Goal: Transaction & Acquisition: Download file/media

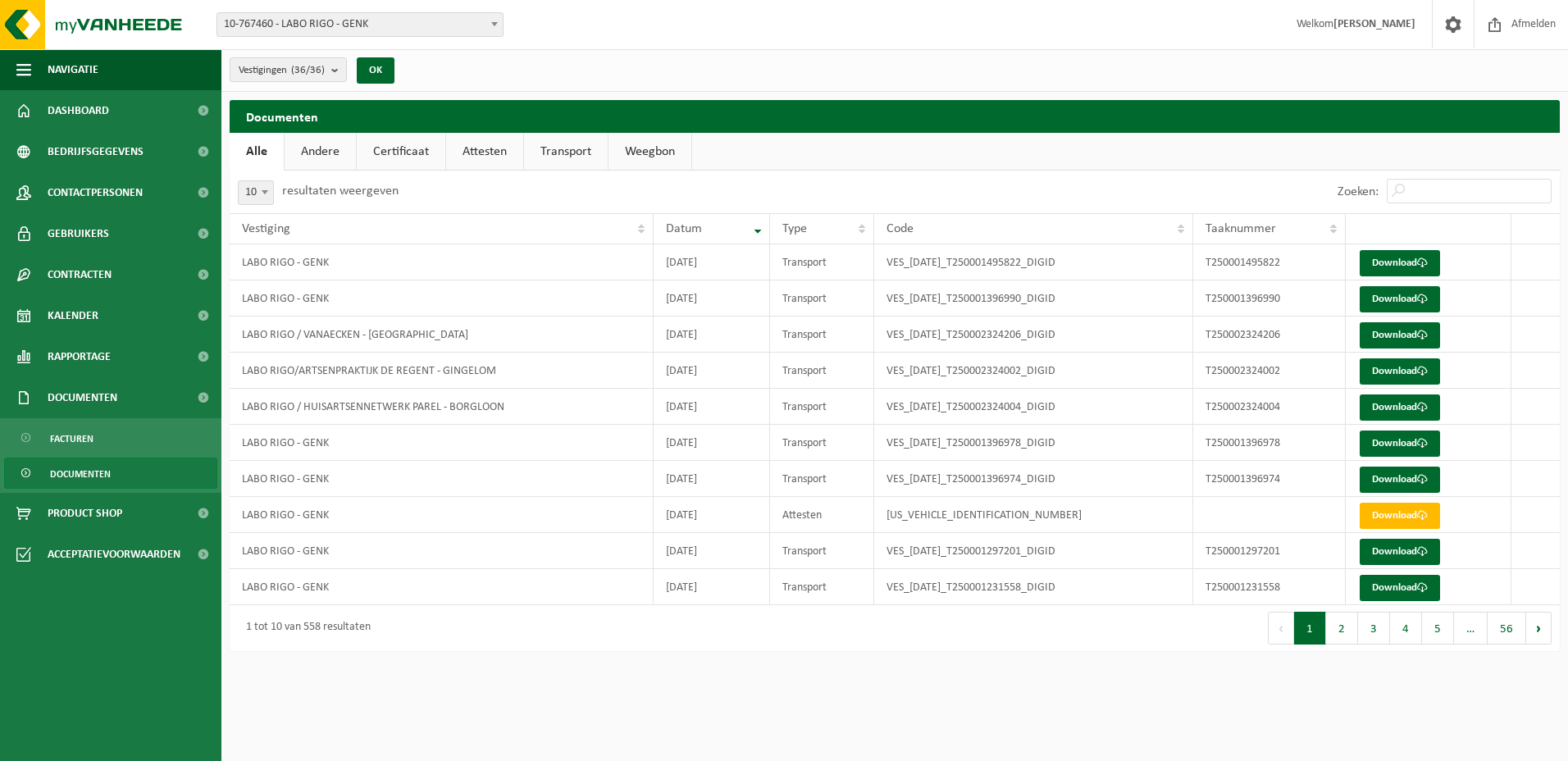
click at [102, 475] on span "Documenten" at bounding box center [81, 474] width 61 height 31
click at [18, 471] on link "Documenten" at bounding box center [110, 473] width 213 height 31
click at [23, 465] on span at bounding box center [27, 474] width 13 height 31
click at [199, 392] on span at bounding box center [203, 398] width 37 height 41
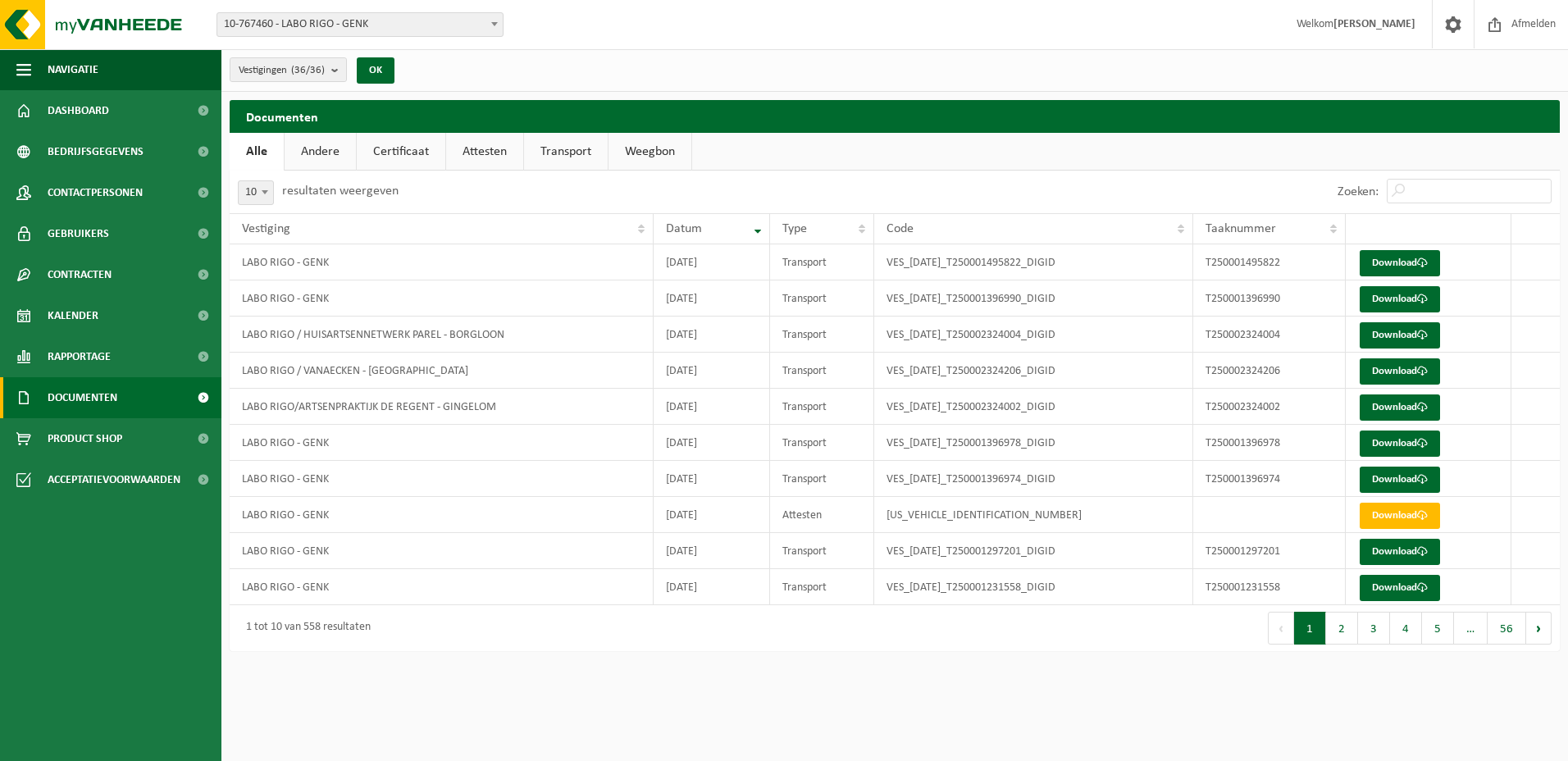
click at [199, 392] on span at bounding box center [203, 398] width 37 height 41
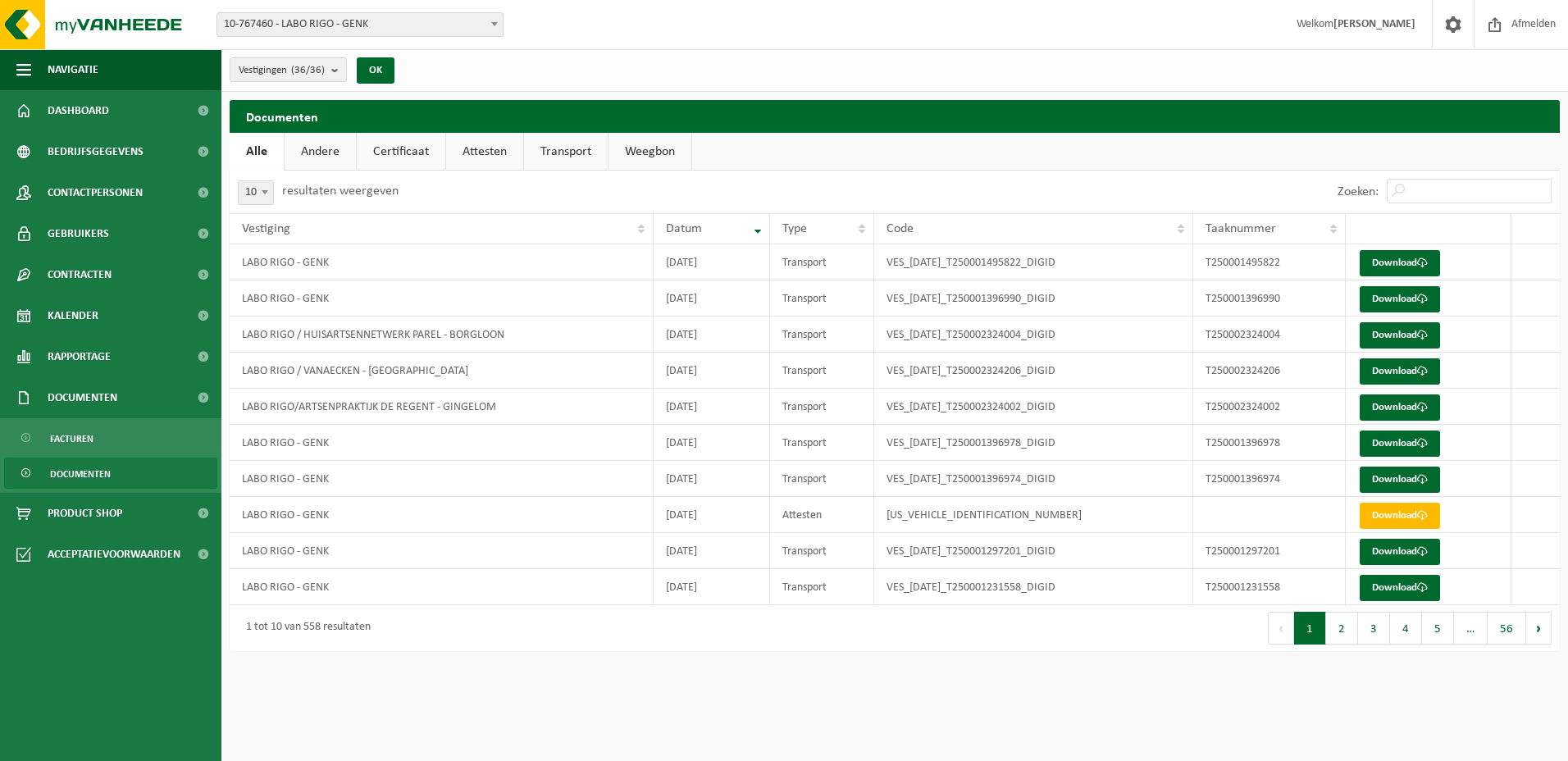
click at [140, 476] on link "Documenten" at bounding box center [110, 473] width 213 height 31
click at [386, 146] on link "Certificaat" at bounding box center [401, 151] width 88 height 37
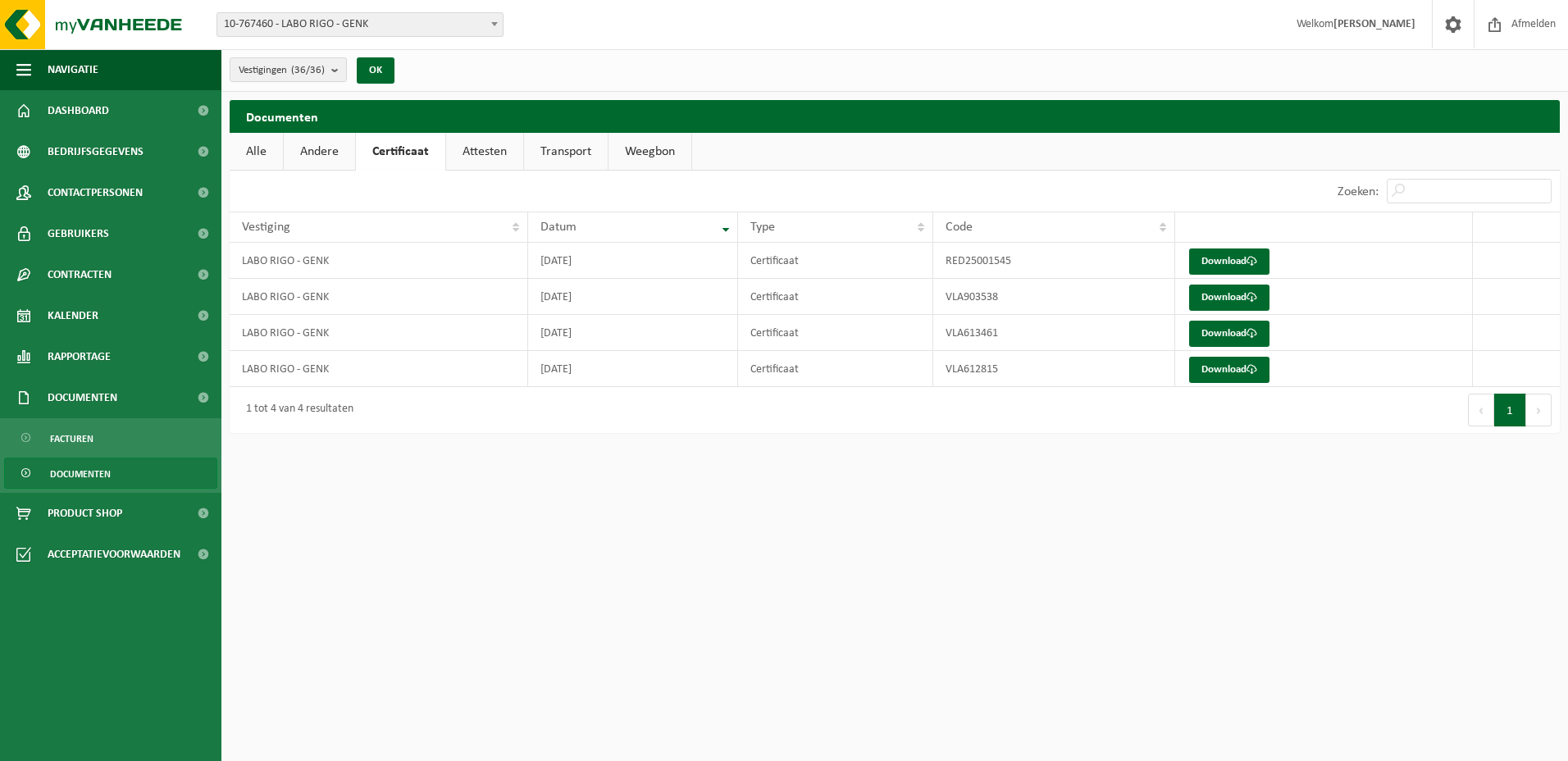
click at [486, 141] on link "Attesten" at bounding box center [484, 151] width 78 height 37
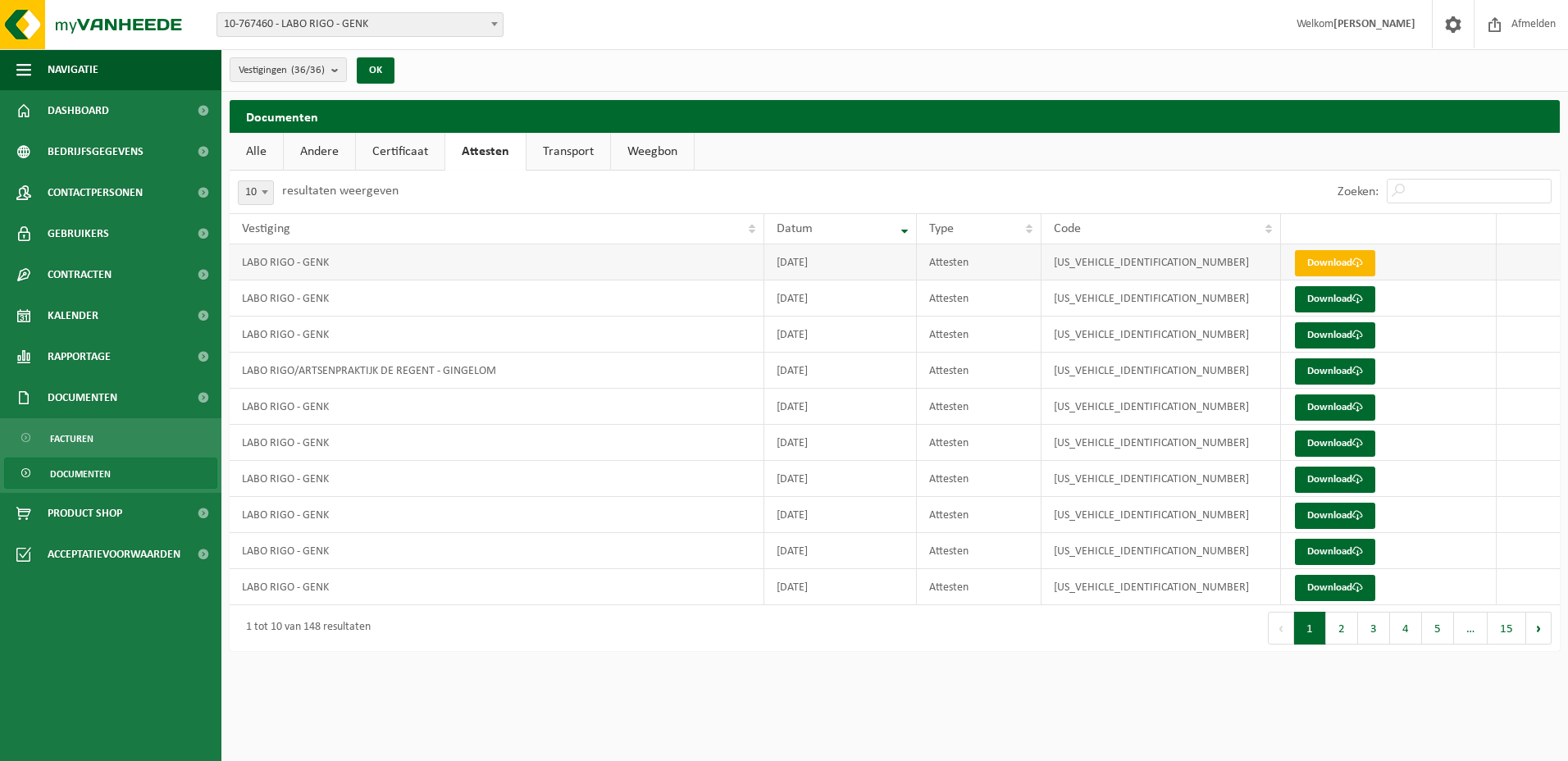
click at [1363, 268] on span at bounding box center [1357, 262] width 11 height 11
click at [1347, 626] on button "2" at bounding box center [1342, 627] width 32 height 32
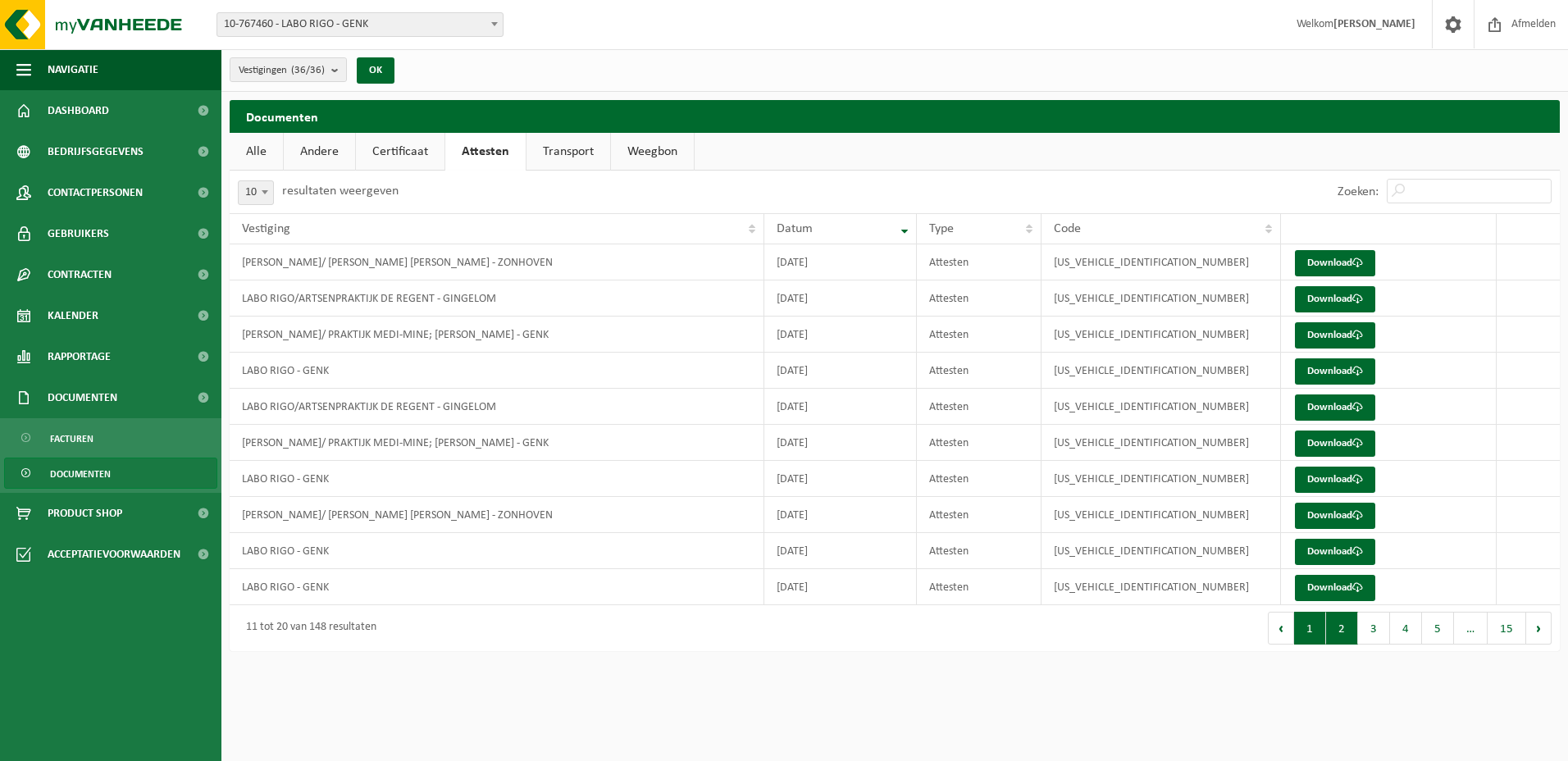
click at [1312, 625] on button "1" at bounding box center [1310, 627] width 32 height 32
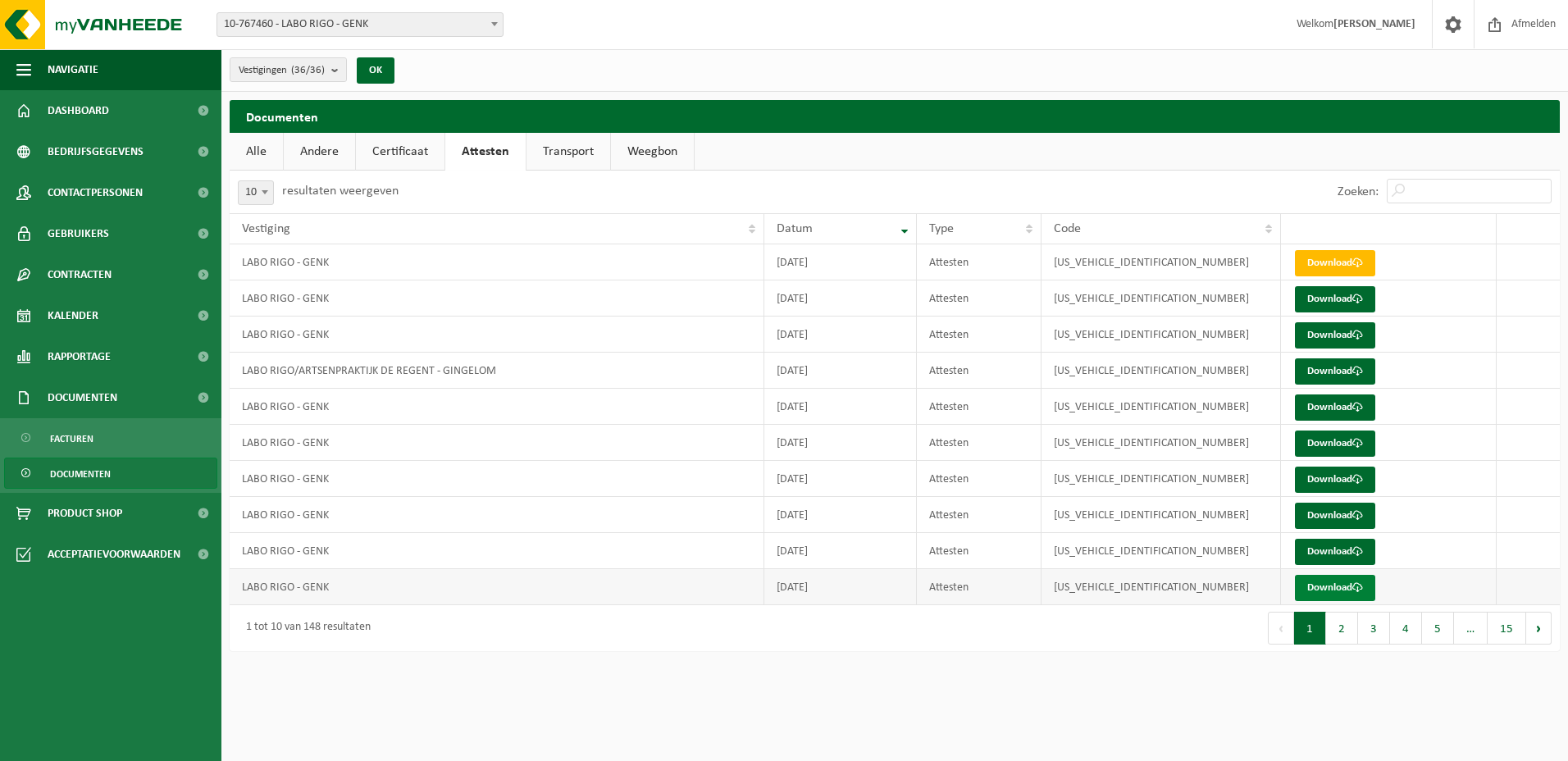
click at [1346, 583] on link "Download" at bounding box center [1335, 587] width 81 height 27
click at [1373, 552] on link "Download" at bounding box center [1335, 552] width 81 height 27
click at [1315, 512] on link "Download" at bounding box center [1335, 516] width 81 height 27
click at [1337, 479] on link "Download" at bounding box center [1335, 479] width 81 height 27
click at [1341, 446] on link "Download" at bounding box center [1335, 443] width 81 height 27
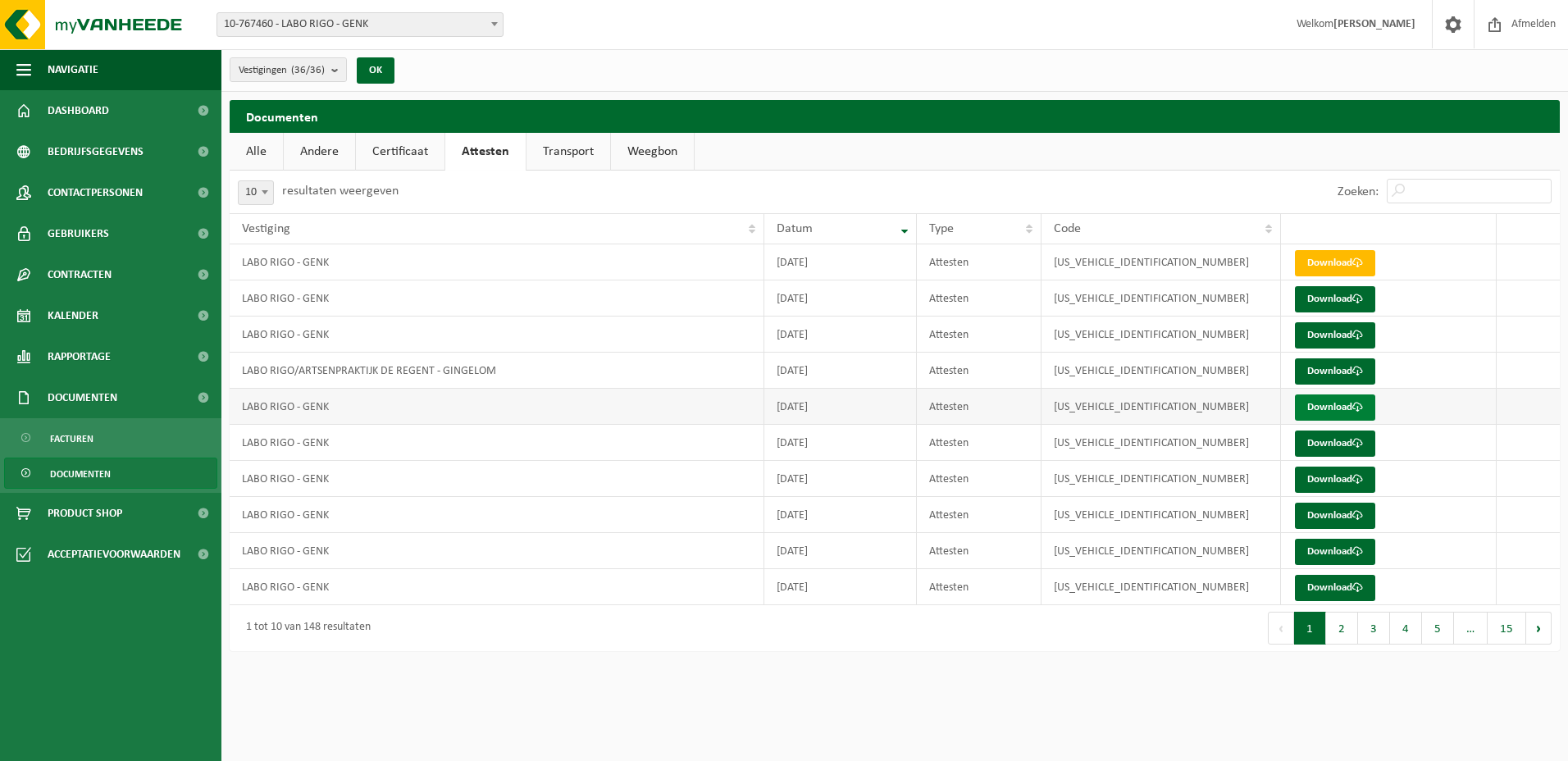
click at [1328, 405] on link "Download" at bounding box center [1335, 408] width 81 height 27
click at [1348, 336] on link "Download" at bounding box center [1335, 335] width 81 height 27
click at [1314, 299] on link "Download" at bounding box center [1335, 299] width 81 height 27
click at [1337, 262] on link "Download" at bounding box center [1335, 263] width 81 height 27
